Goal: Transaction & Acquisition: Purchase product/service

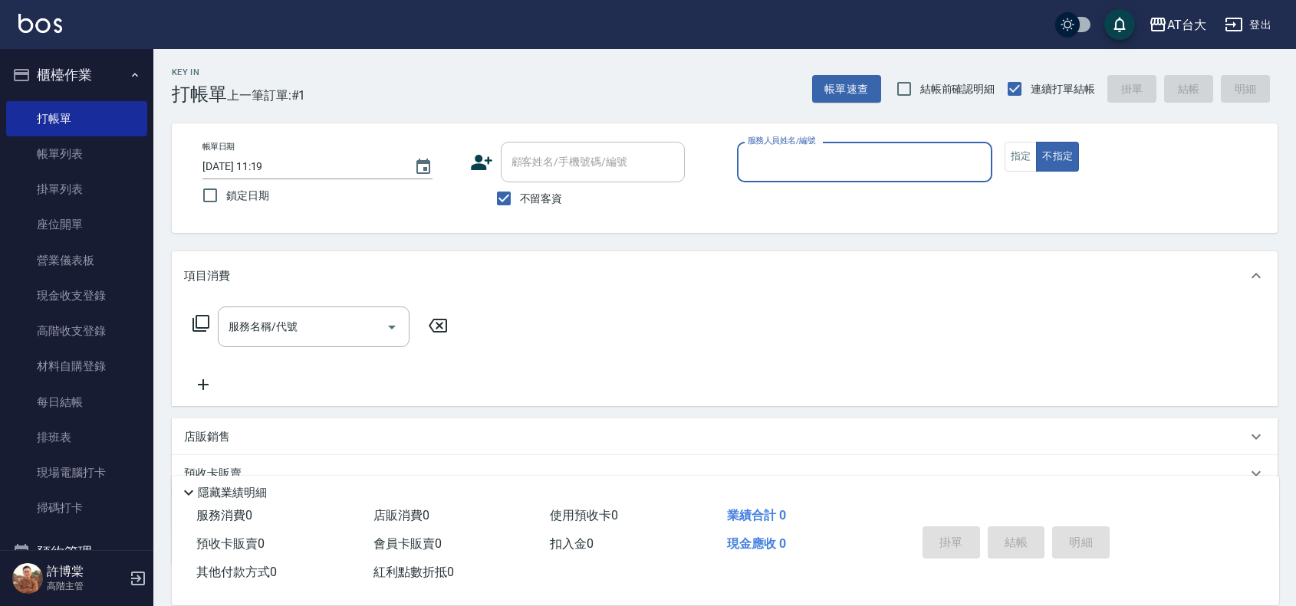
click at [892, 169] on input "服務人員姓名/編號" at bounding box center [865, 162] width 242 height 27
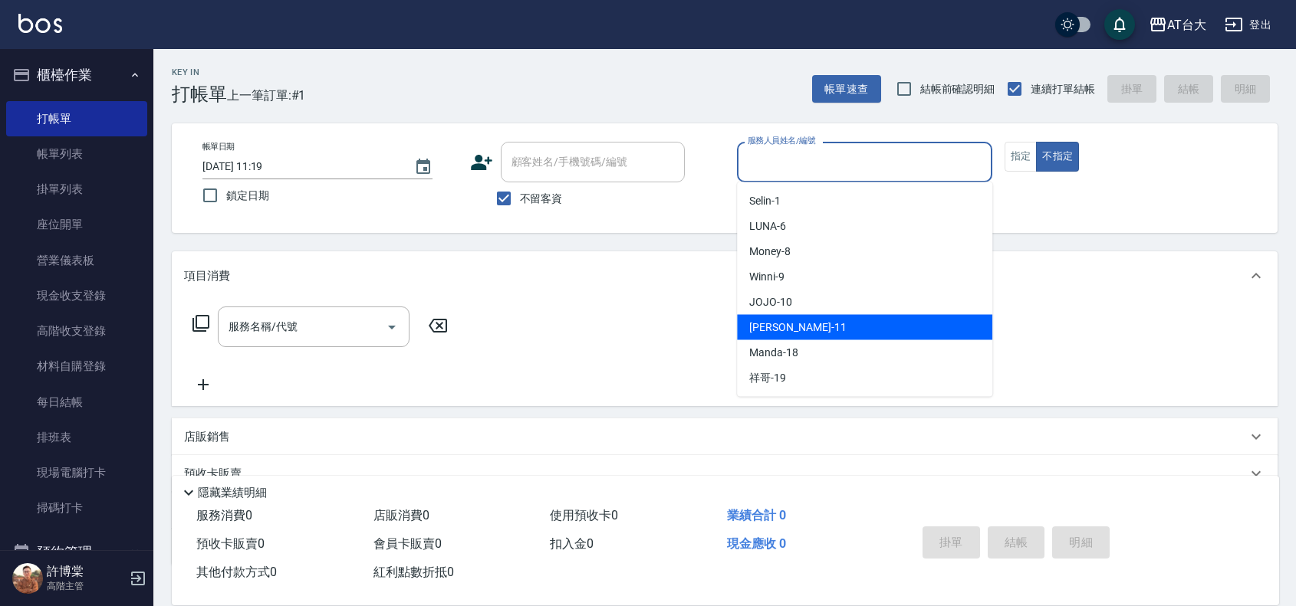
click at [863, 334] on div "[PERSON_NAME] -11" at bounding box center [864, 327] width 255 height 25
type input "[PERSON_NAME]-11"
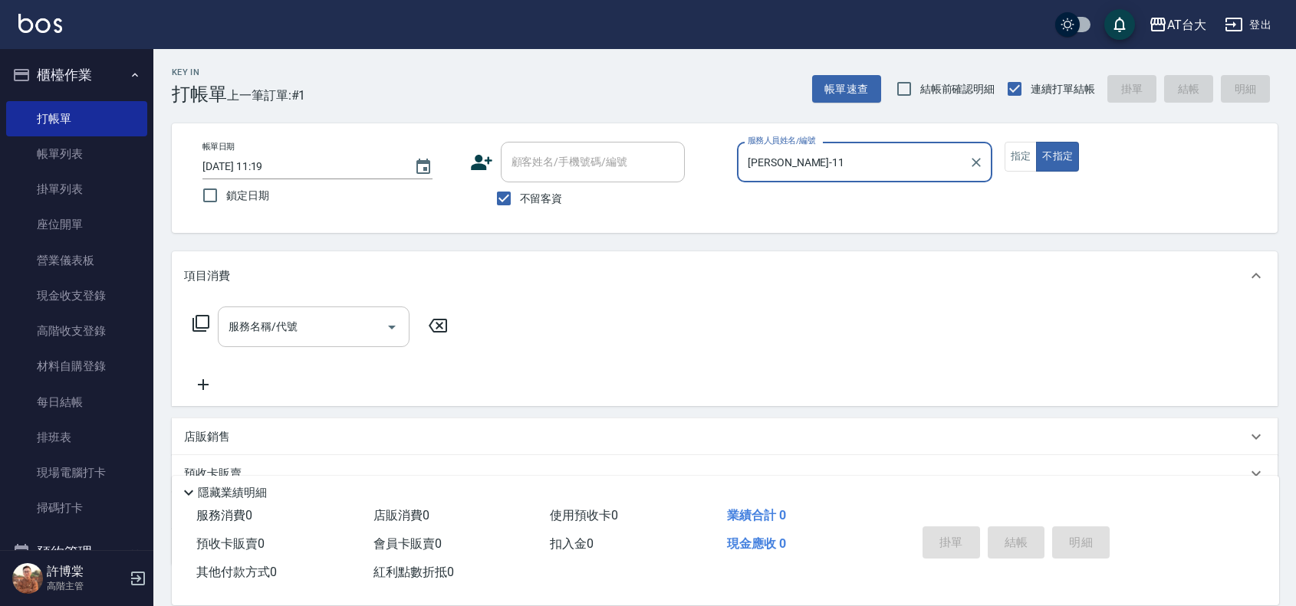
click at [347, 341] on div "服務名稱/代號" at bounding box center [314, 327] width 192 height 41
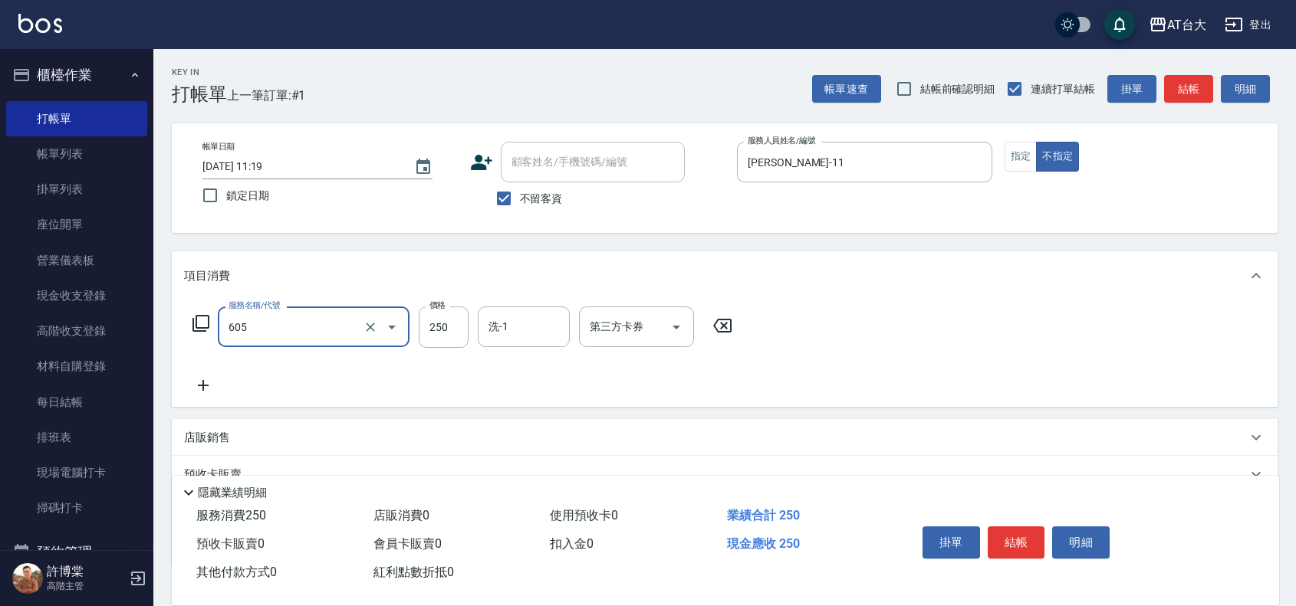
type input "洗髮 (女)(605)"
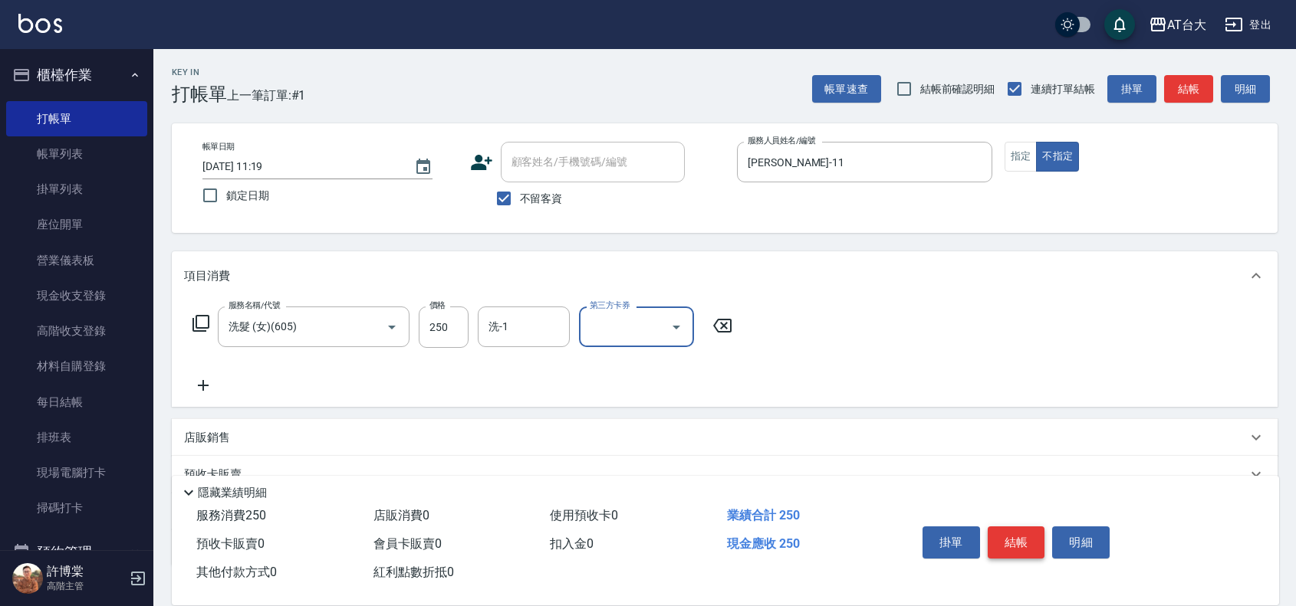
click at [1014, 530] on button "結帳" at bounding box center [1017, 543] width 58 height 32
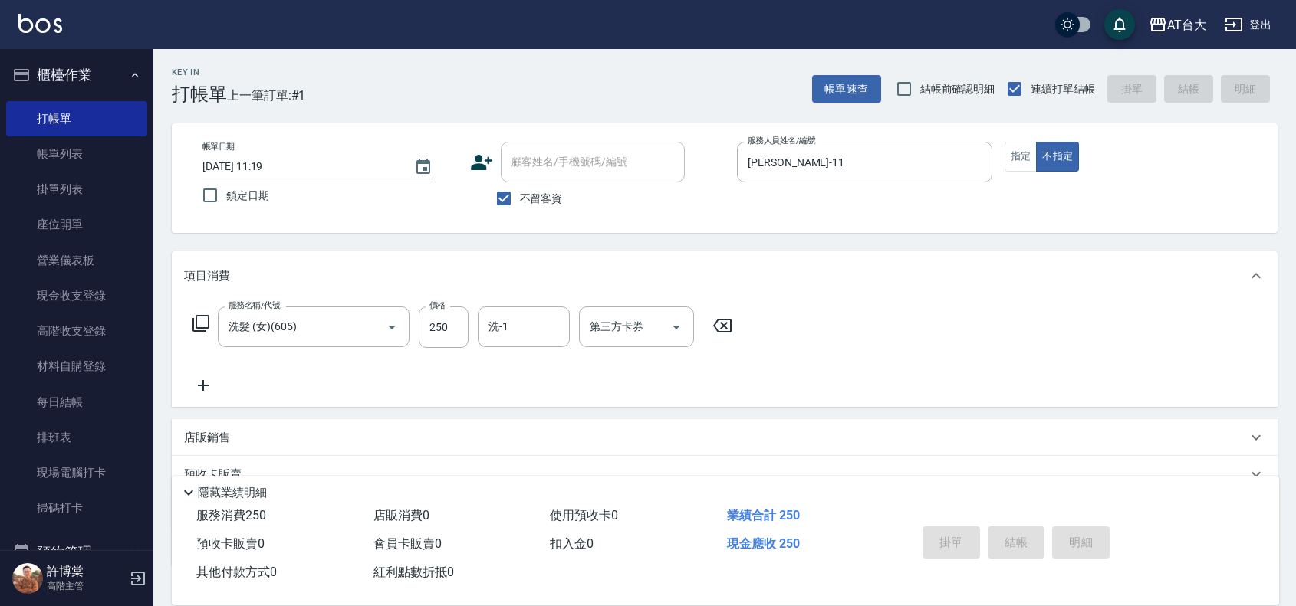
type input "[DATE] 12:02"
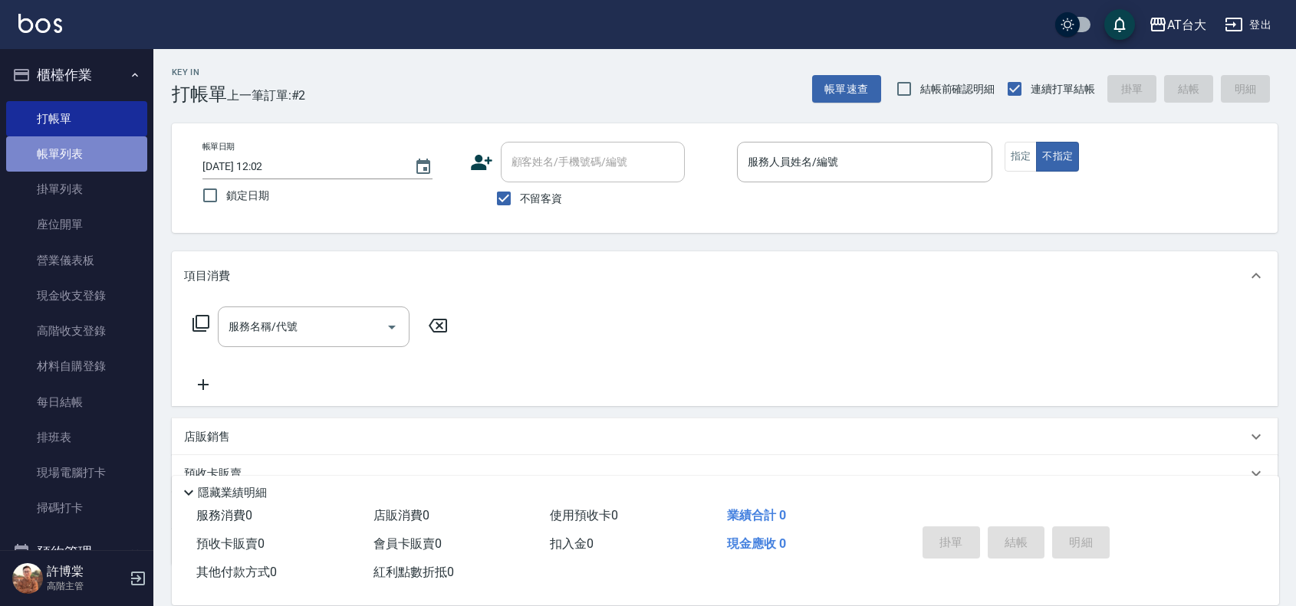
click at [104, 153] on link "帳單列表" at bounding box center [76, 153] width 141 height 35
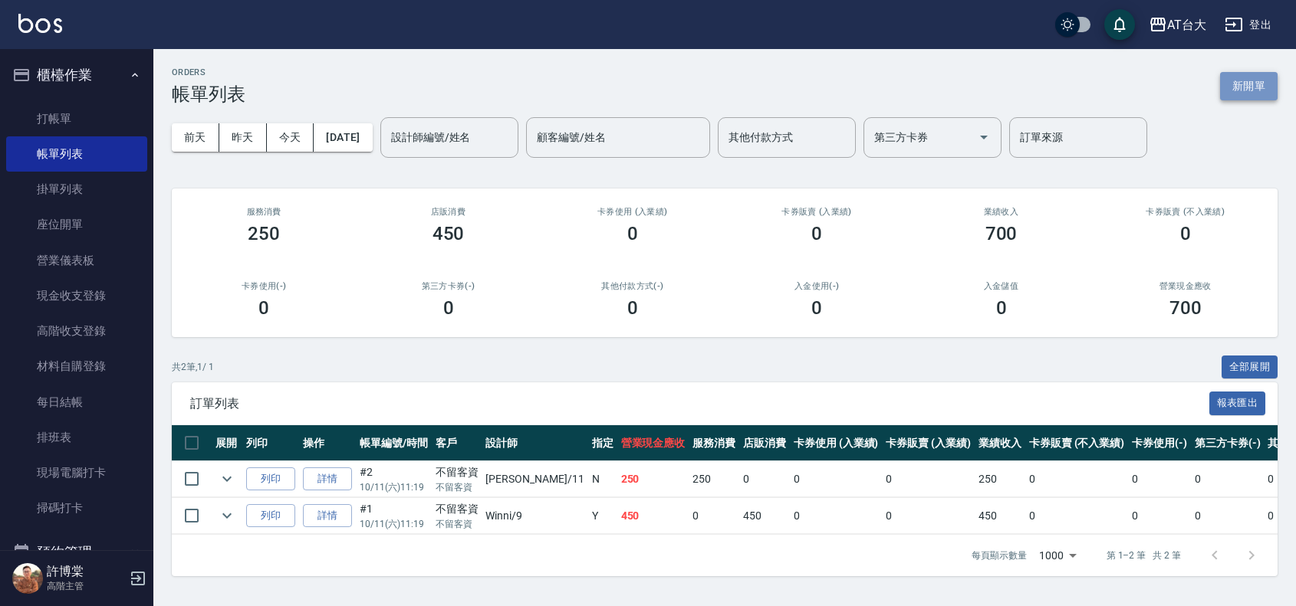
click at [1231, 87] on button "新開單" at bounding box center [1249, 86] width 58 height 28
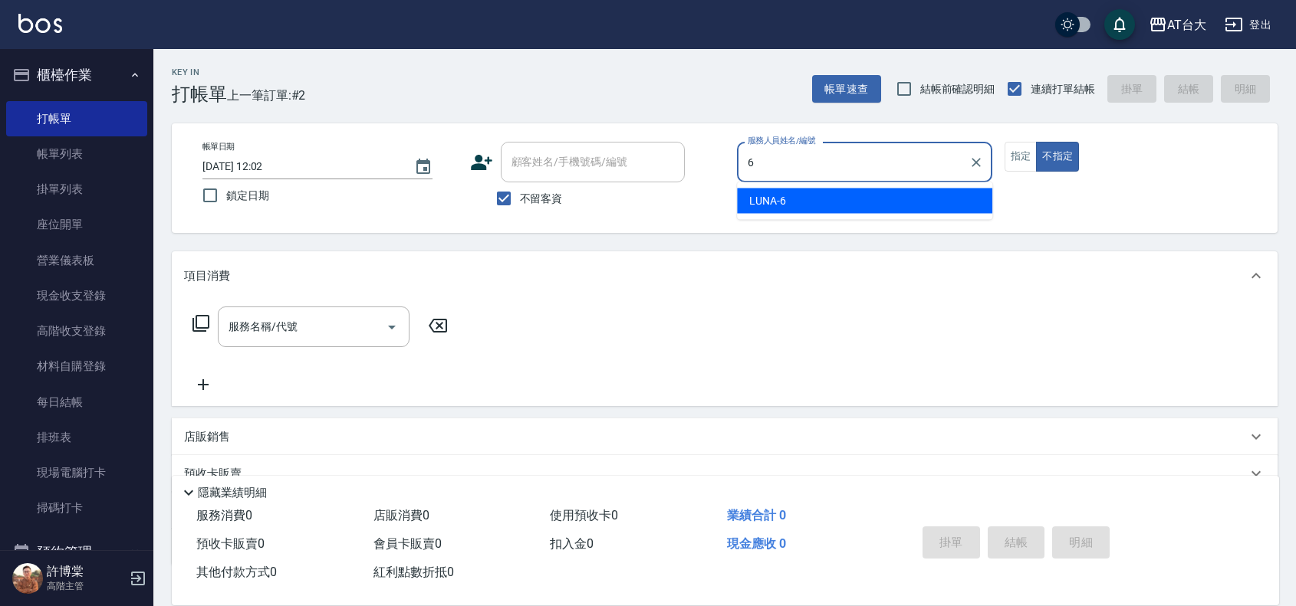
type input "LUNA-6"
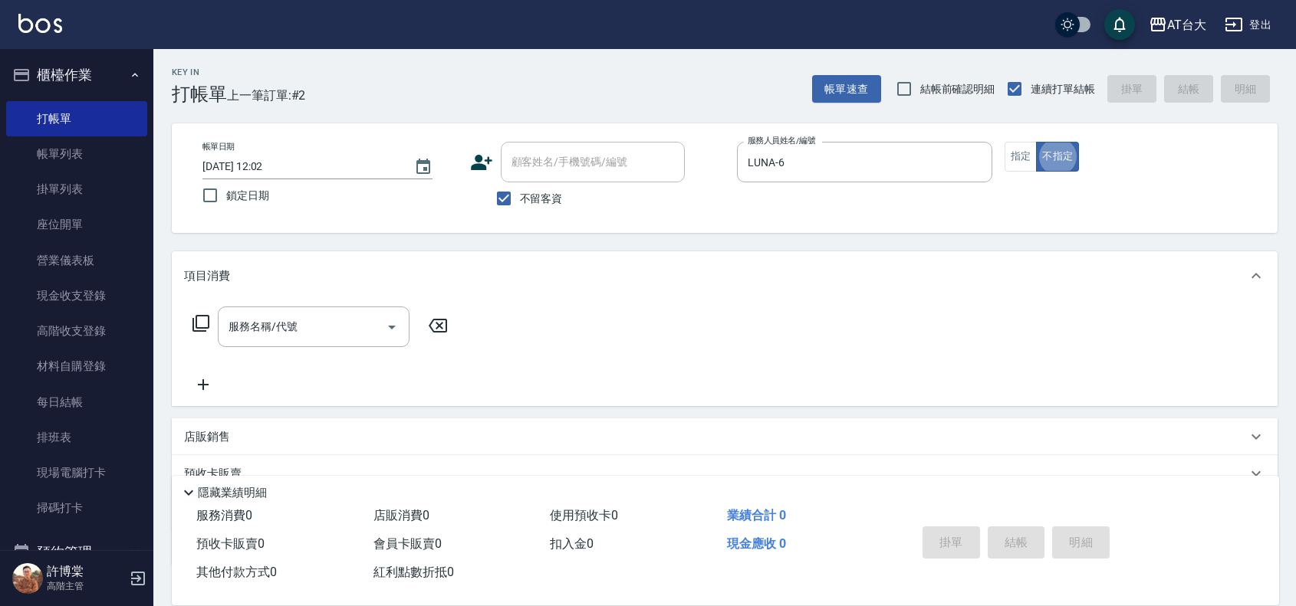
type button "false"
click at [1028, 169] on button "指定" at bounding box center [1020, 157] width 33 height 30
type button "true"
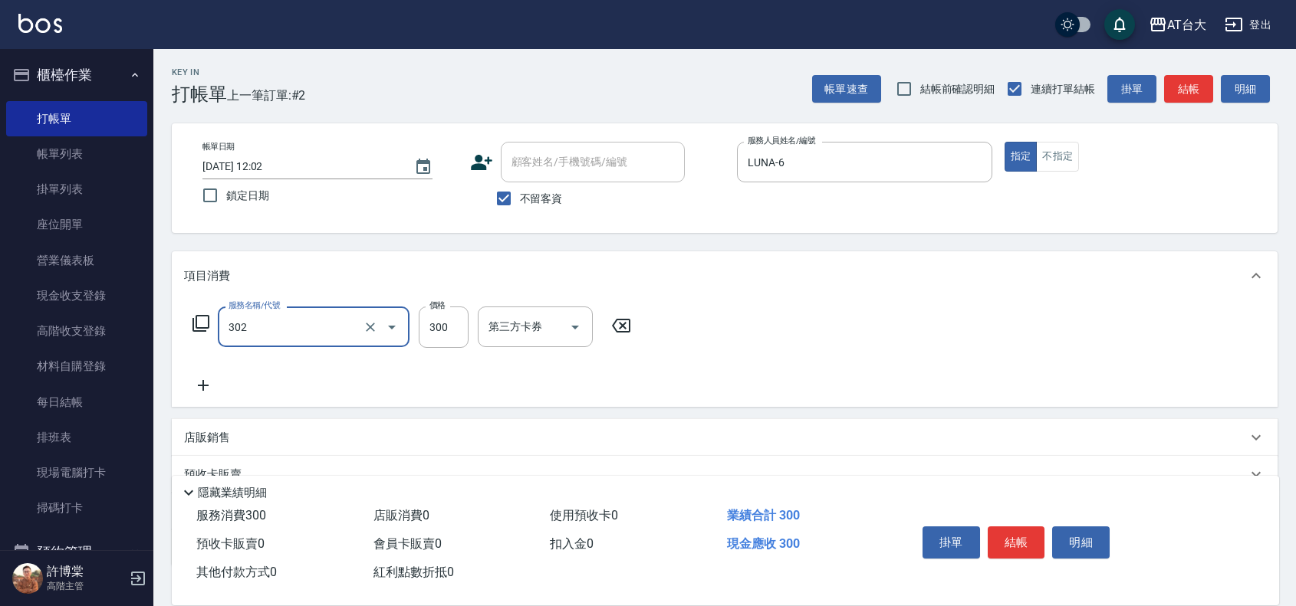
type input "剪髮(302)"
type input "450"
click at [1008, 538] on button "結帳" at bounding box center [1017, 543] width 58 height 32
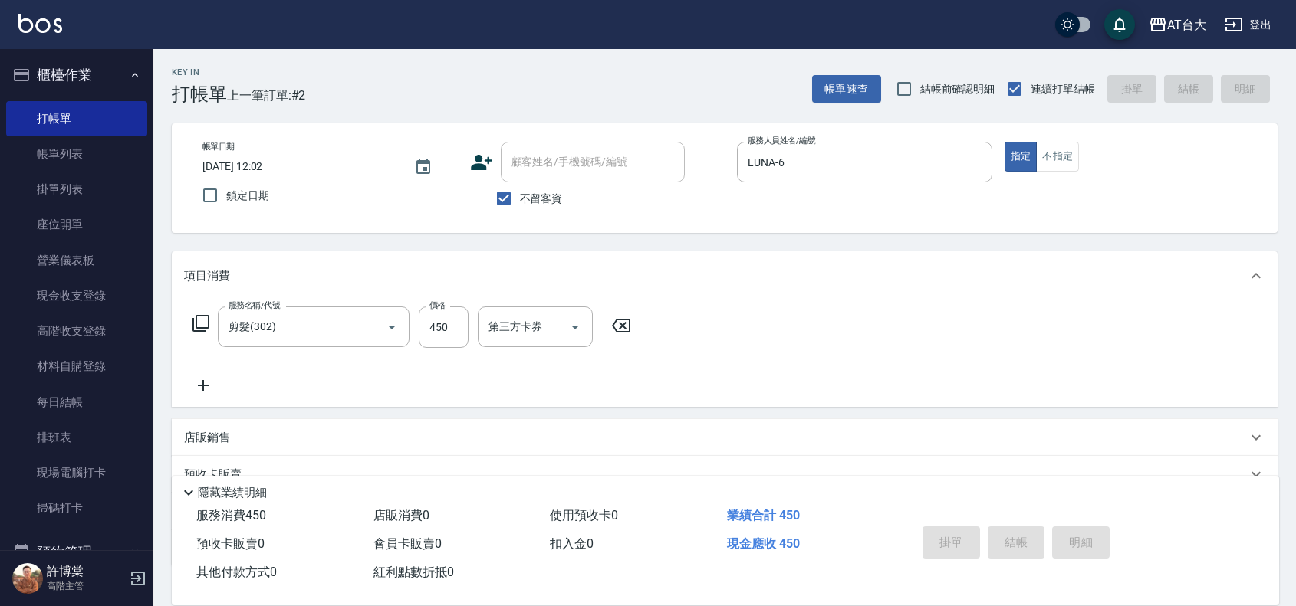
type input "[DATE] 12:27"
